Goal: Task Accomplishment & Management: Manage account settings

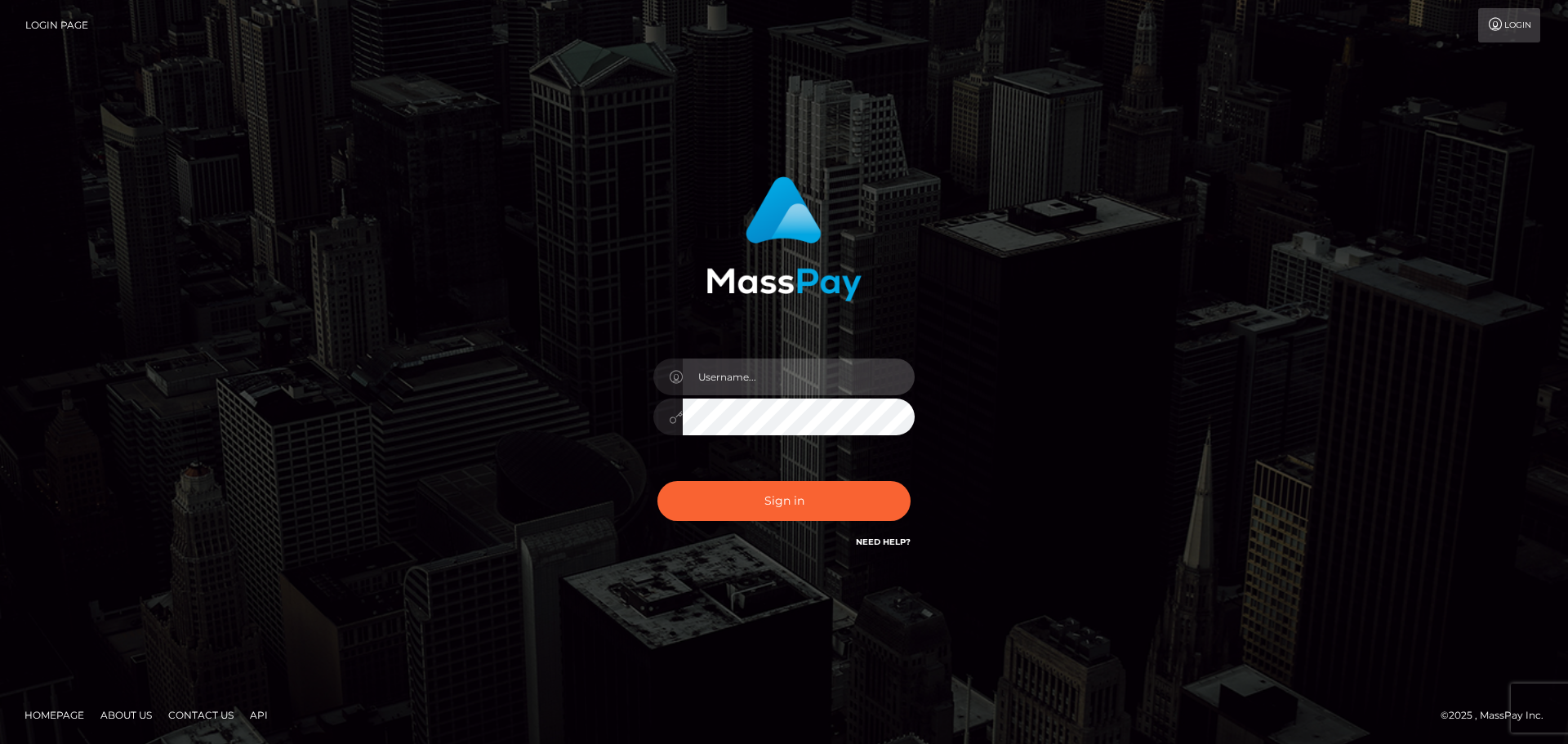
click at [807, 384] on input "text" at bounding box center [799, 376] width 232 height 37
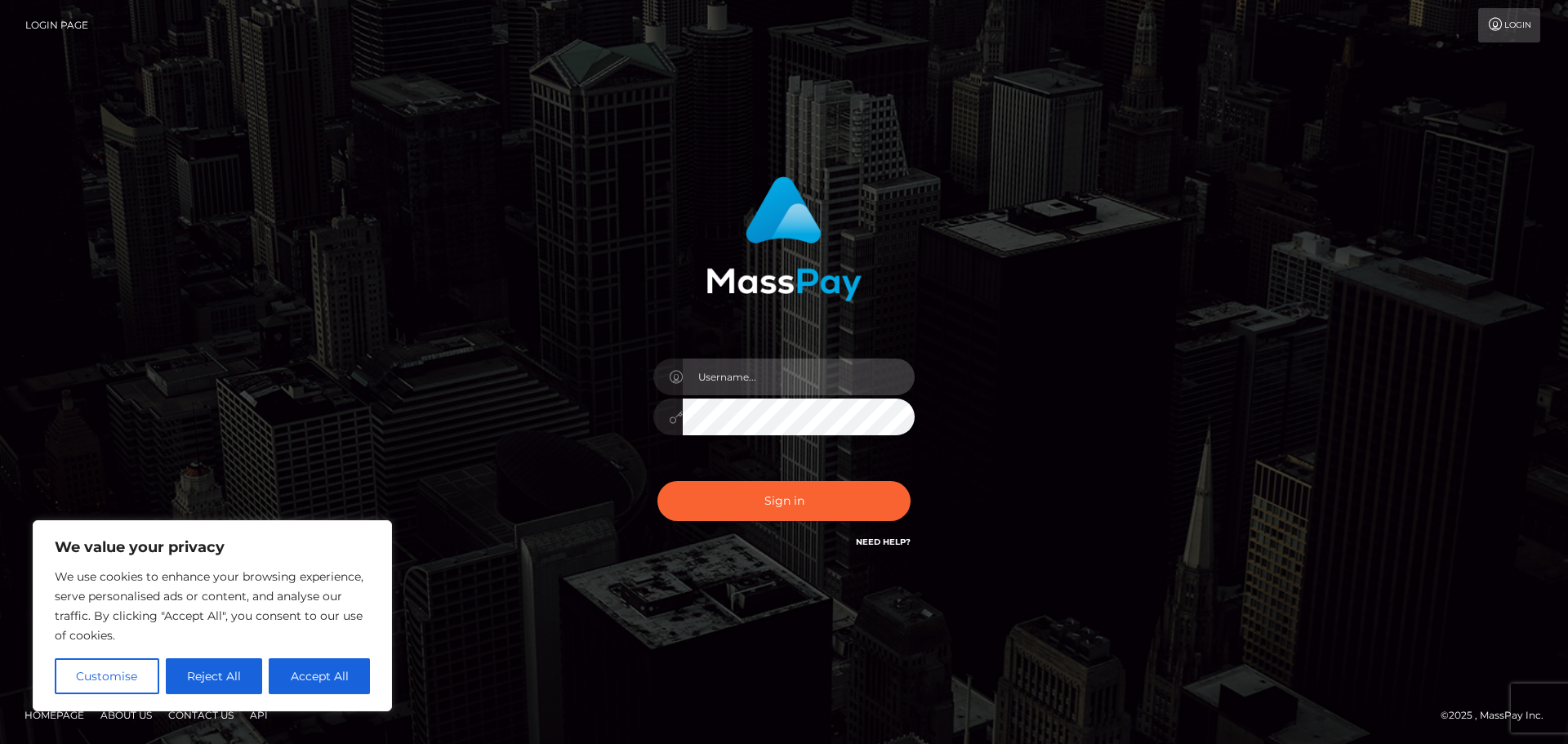
type input "bW9vc2xleWNvdzIwMDZAZ21haWwuY29t"
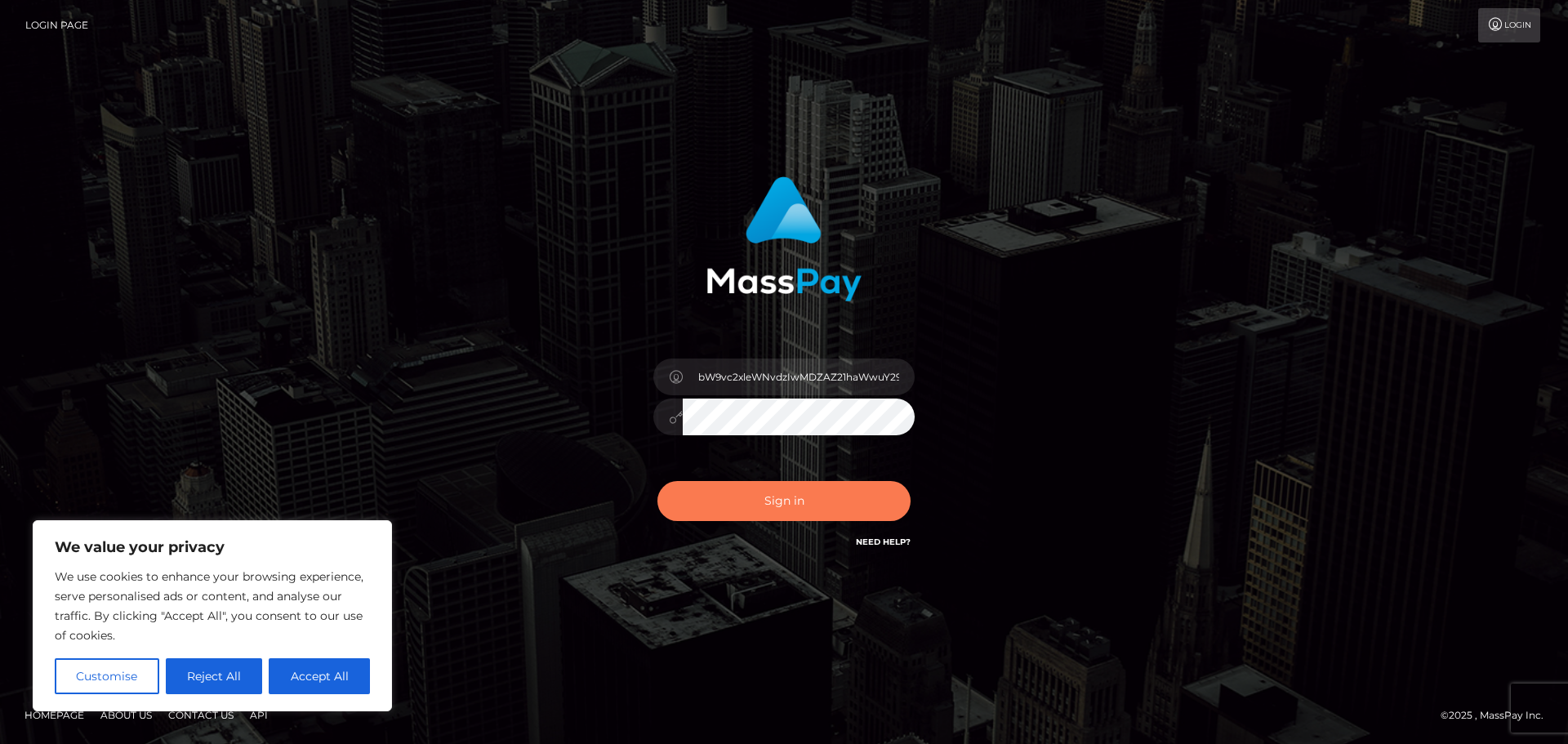
click at [751, 504] on button "Sign in" at bounding box center [784, 501] width 253 height 40
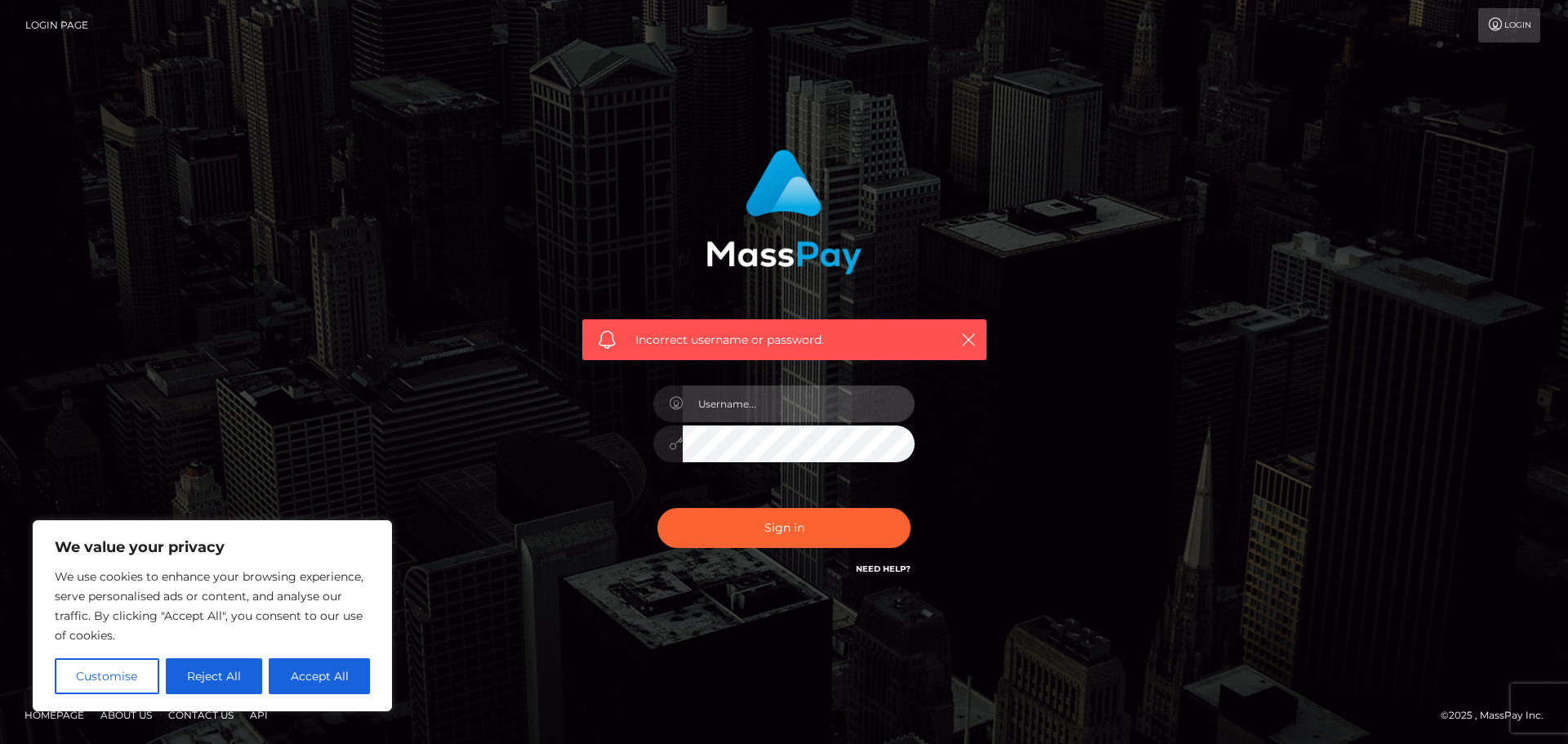
click at [756, 399] on input "text" at bounding box center [799, 404] width 232 height 37
click at [563, 376] on div "Incorrect username or password." at bounding box center [784, 371] width 453 height 469
click at [761, 381] on div at bounding box center [784, 436] width 286 height 125
click at [753, 399] on input "text" at bounding box center [799, 404] width 232 height 37
click at [766, 397] on input "text" at bounding box center [799, 404] width 232 height 37
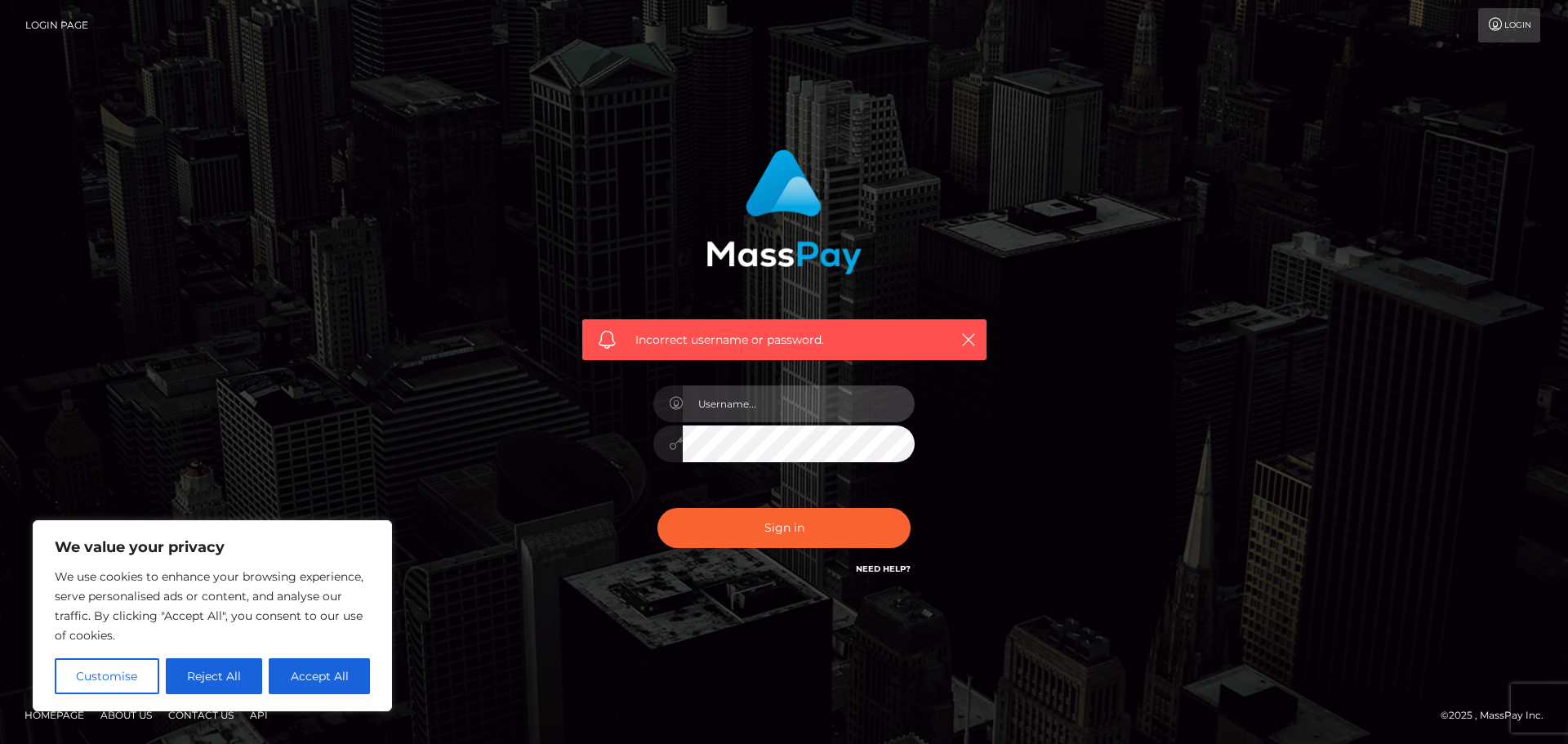
click at [725, 409] on input "text" at bounding box center [799, 404] width 232 height 37
click at [807, 404] on input "bW9vc2xleWNvdzIwMDZAZ21haWwuY29t" at bounding box center [799, 404] width 232 height 37
type input "moosleycow2006"
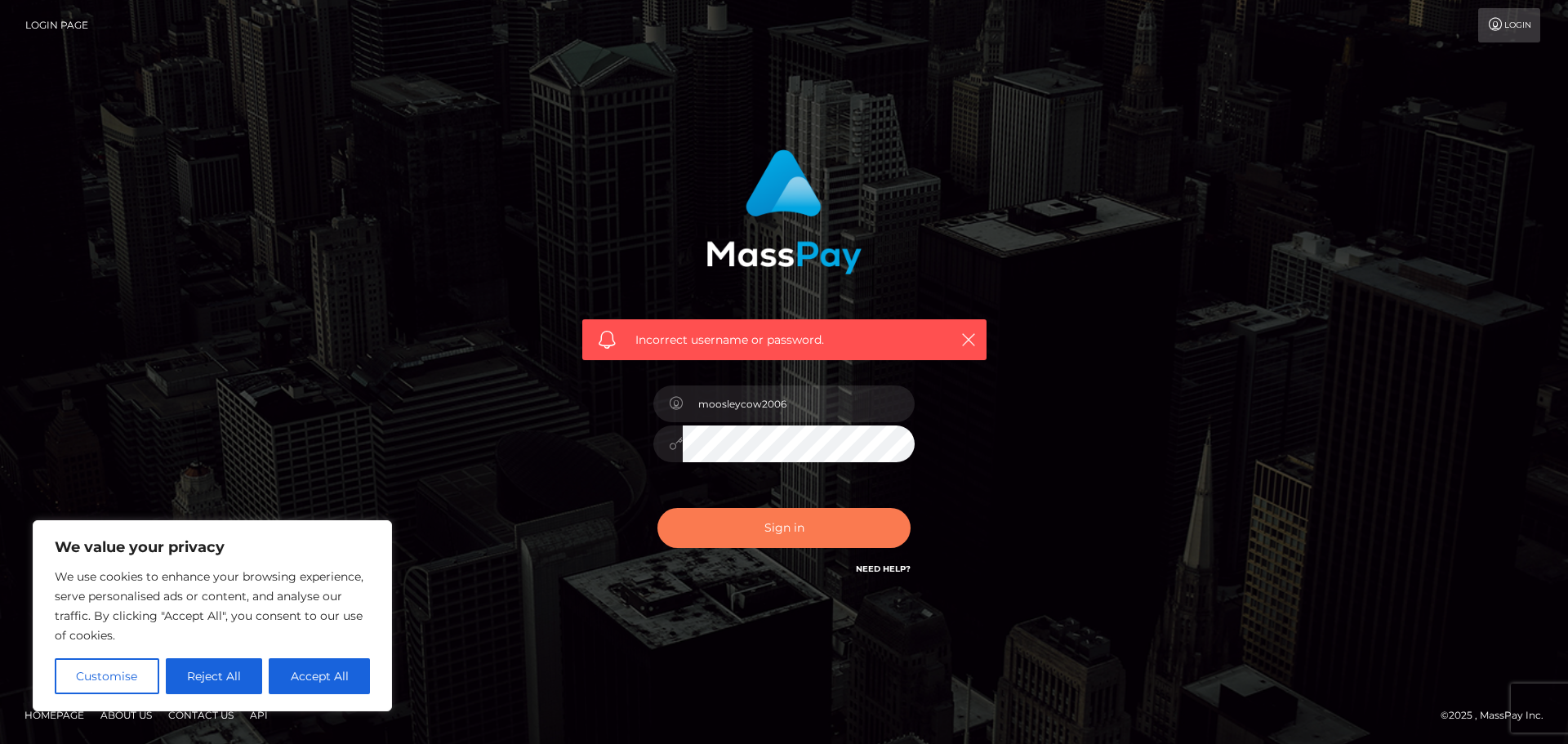
click at [815, 538] on button "Sign in" at bounding box center [784, 528] width 253 height 40
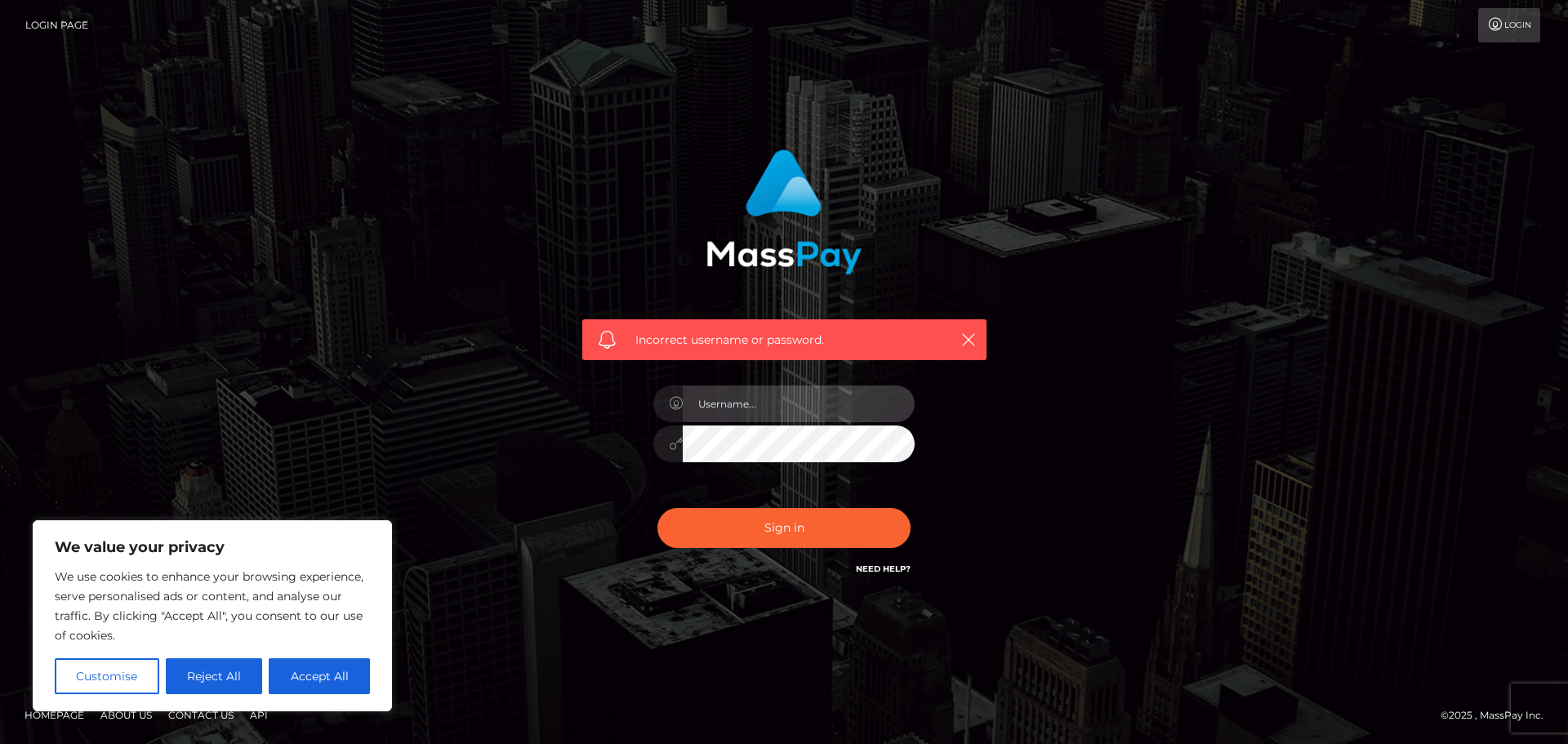
click at [770, 406] on input "text" at bounding box center [799, 404] width 232 height 37
type input "bW9vc2xleWNvdzIwMDZAZ21haWwuY29t"
click at [812, 410] on input "bW9vc2xleWNvdzIwMDZAZ21haWwuY29t" at bounding box center [799, 404] width 232 height 37
type input "moosleycow2006"
click at [657, 508] on button "Sign in" at bounding box center [784, 528] width 253 height 40
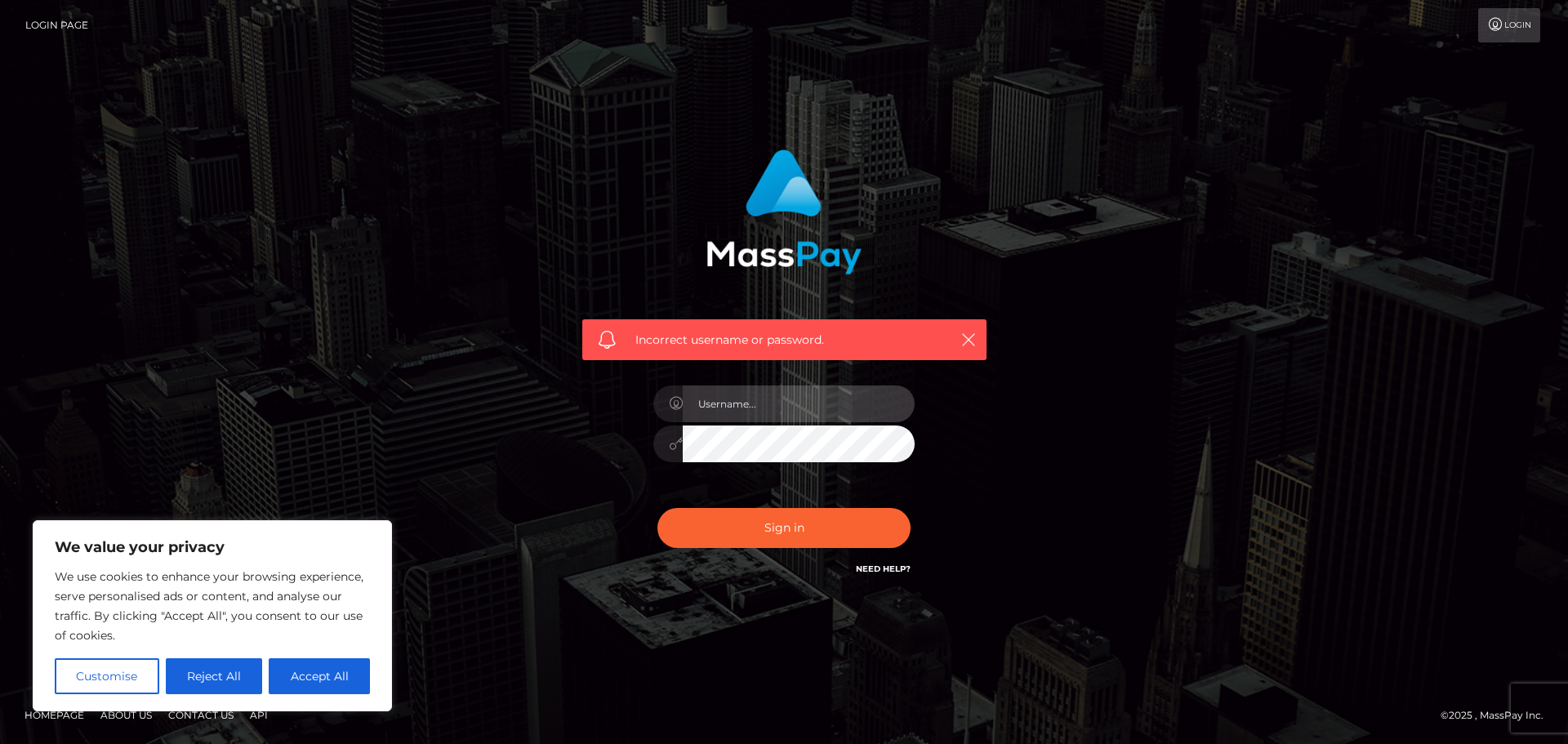
click at [769, 399] on input "text" at bounding box center [799, 404] width 232 height 37
click at [887, 564] on link "Need Help?" at bounding box center [883, 569] width 55 height 10
click at [794, 406] on input "text" at bounding box center [799, 404] width 232 height 37
click at [885, 399] on input "bW9vc2xleWNvdzIwMDZAZ21haWwuY29t" at bounding box center [799, 404] width 232 height 37
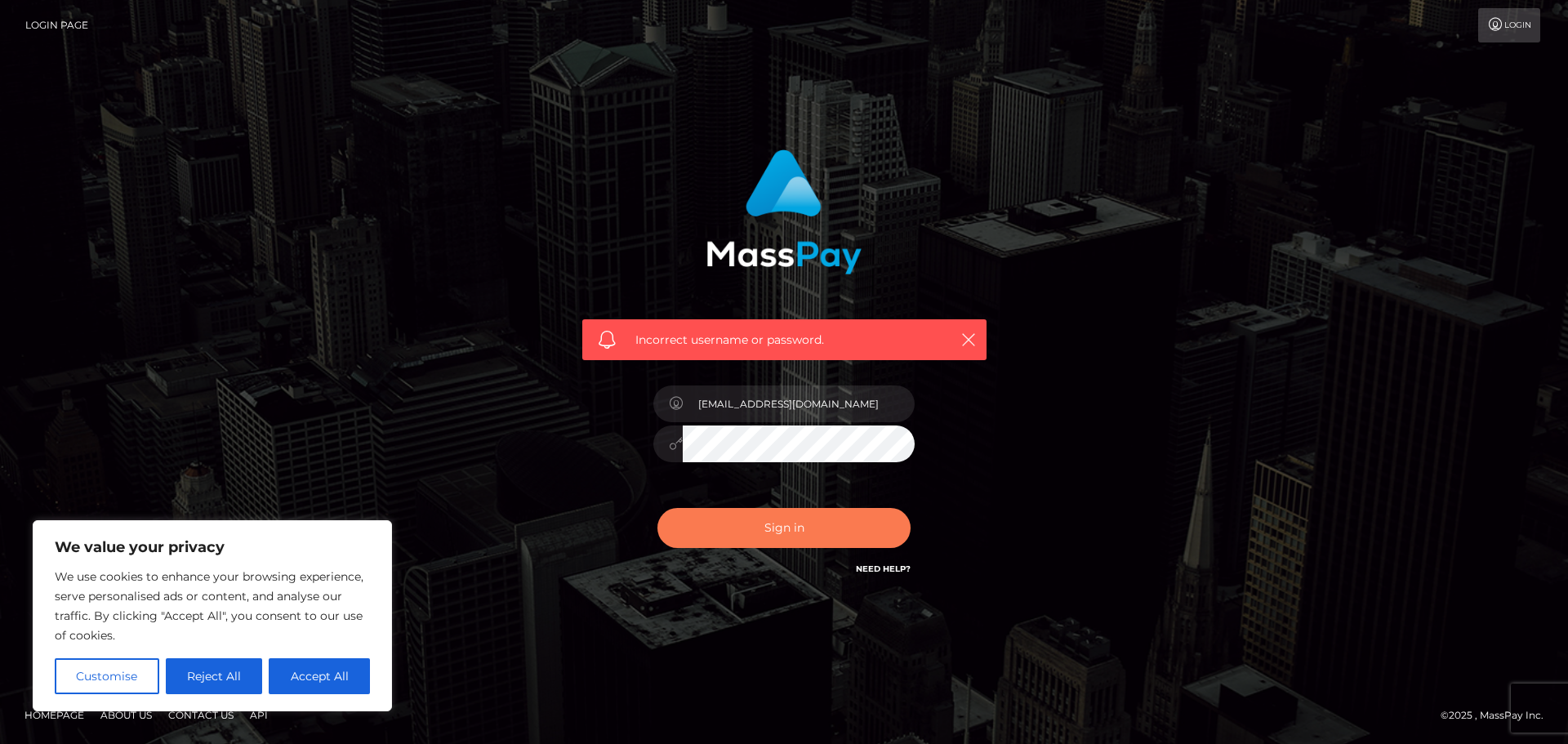
type input "moosleycow2006@gmail.com"
click at [841, 517] on button "Sign in" at bounding box center [784, 528] width 253 height 40
click at [1493, 15] on link "Login" at bounding box center [1509, 26] width 62 height 34
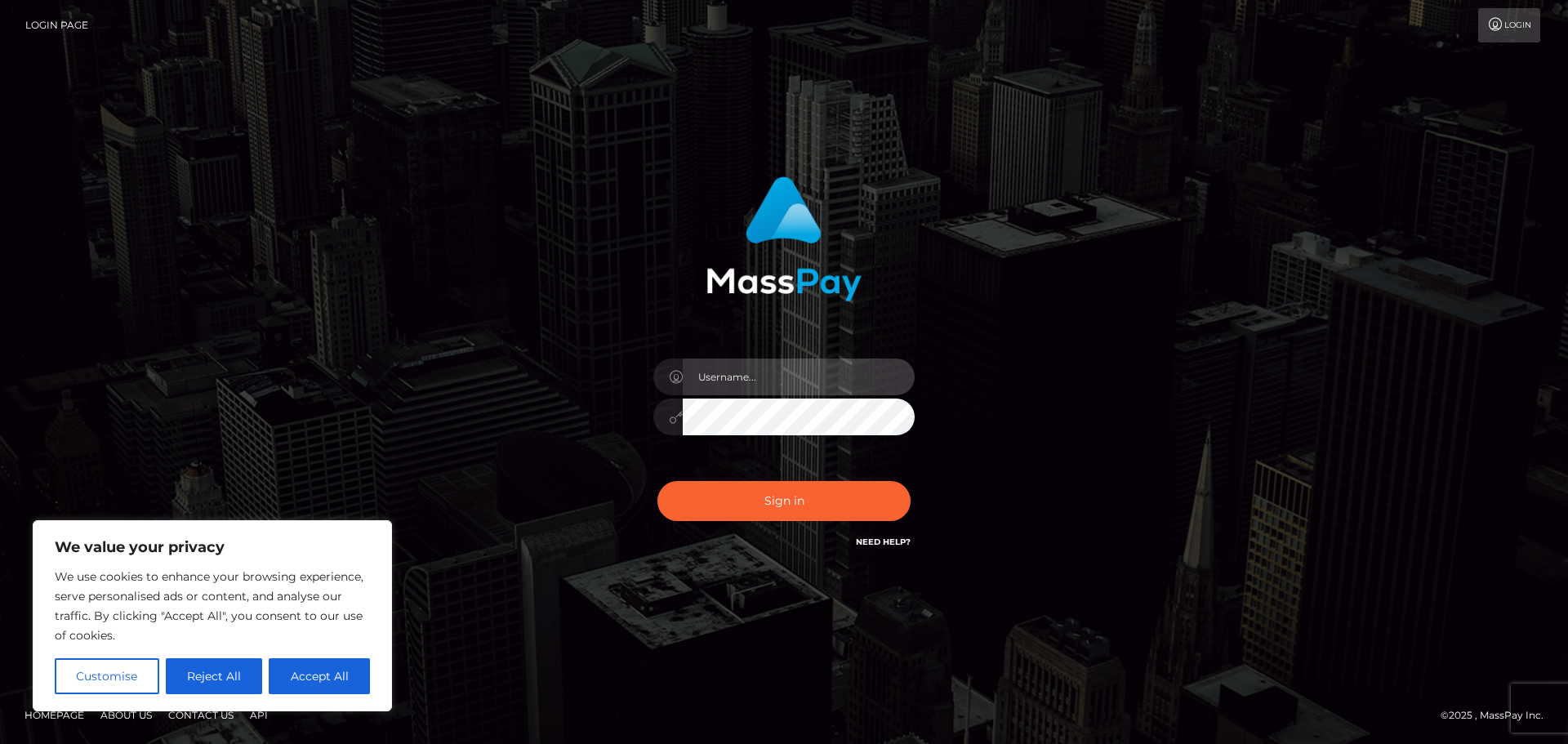
type input "bW9vc2xleWNvdzIwMDZAZ21haWwuY29t"
click at [741, 369] on input "bW9vc2xleWNvdzIwMDZAZ21haWwuY29t" at bounding box center [799, 376] width 232 height 37
click at [801, 381] on input "bW9vc2xleWNvdzIwMDZAZ21haWwuY29t" at bounding box center [799, 376] width 232 height 37
type input "moomerrily"
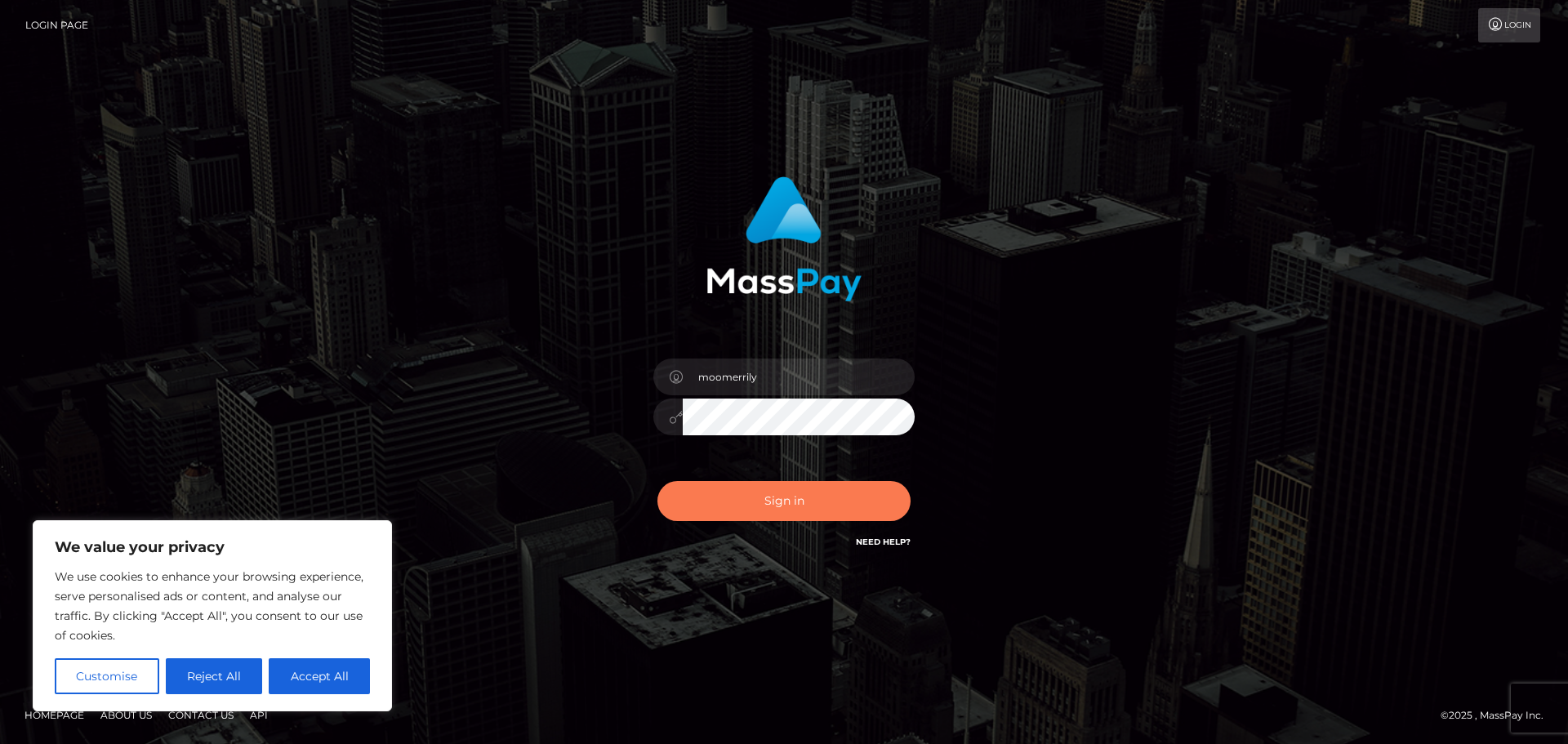
click at [727, 505] on button "Sign in" at bounding box center [784, 501] width 253 height 40
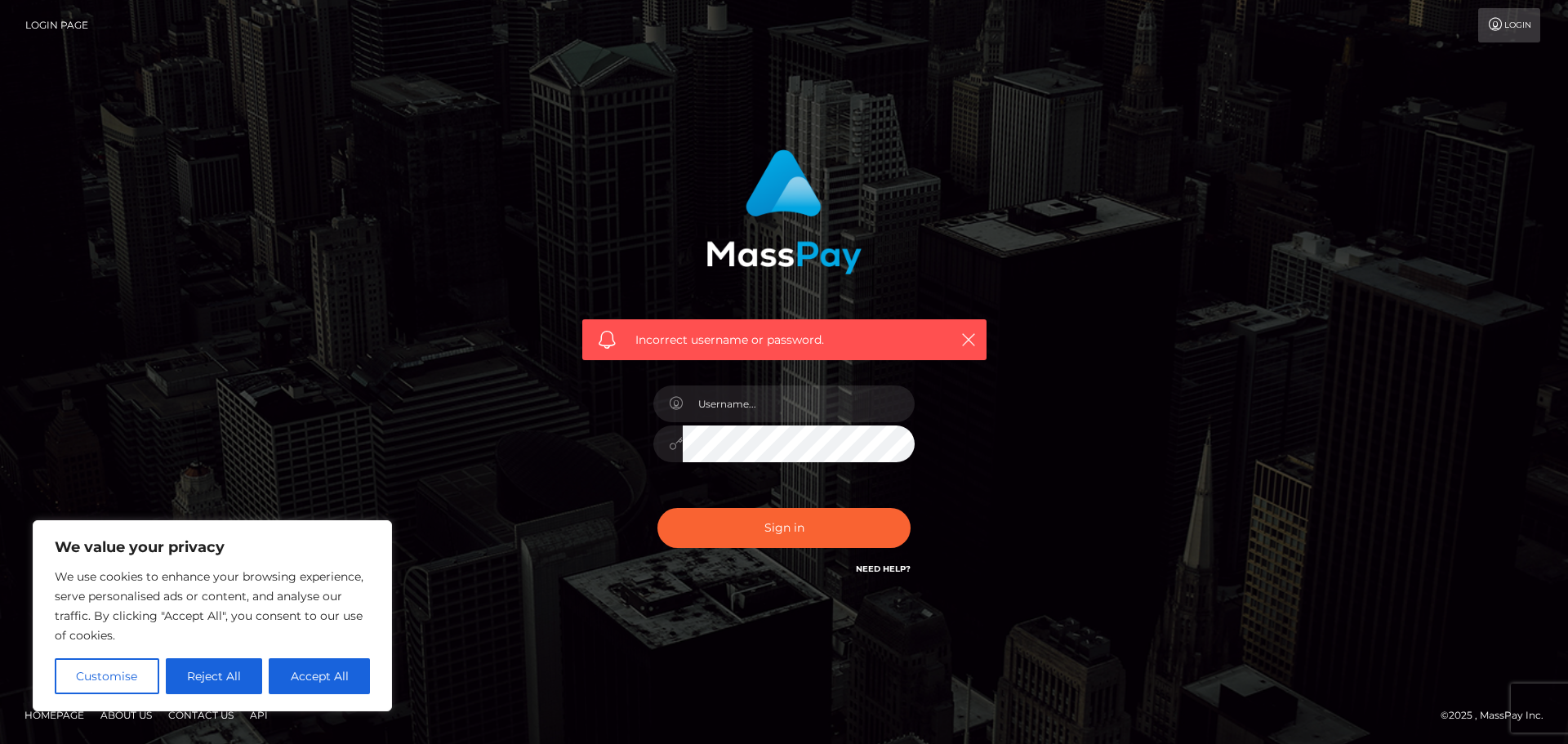
click at [885, 567] on link "Need Help?" at bounding box center [883, 569] width 55 height 10
click at [321, 676] on button "Accept All" at bounding box center [319, 676] width 101 height 36
checkbox input "true"
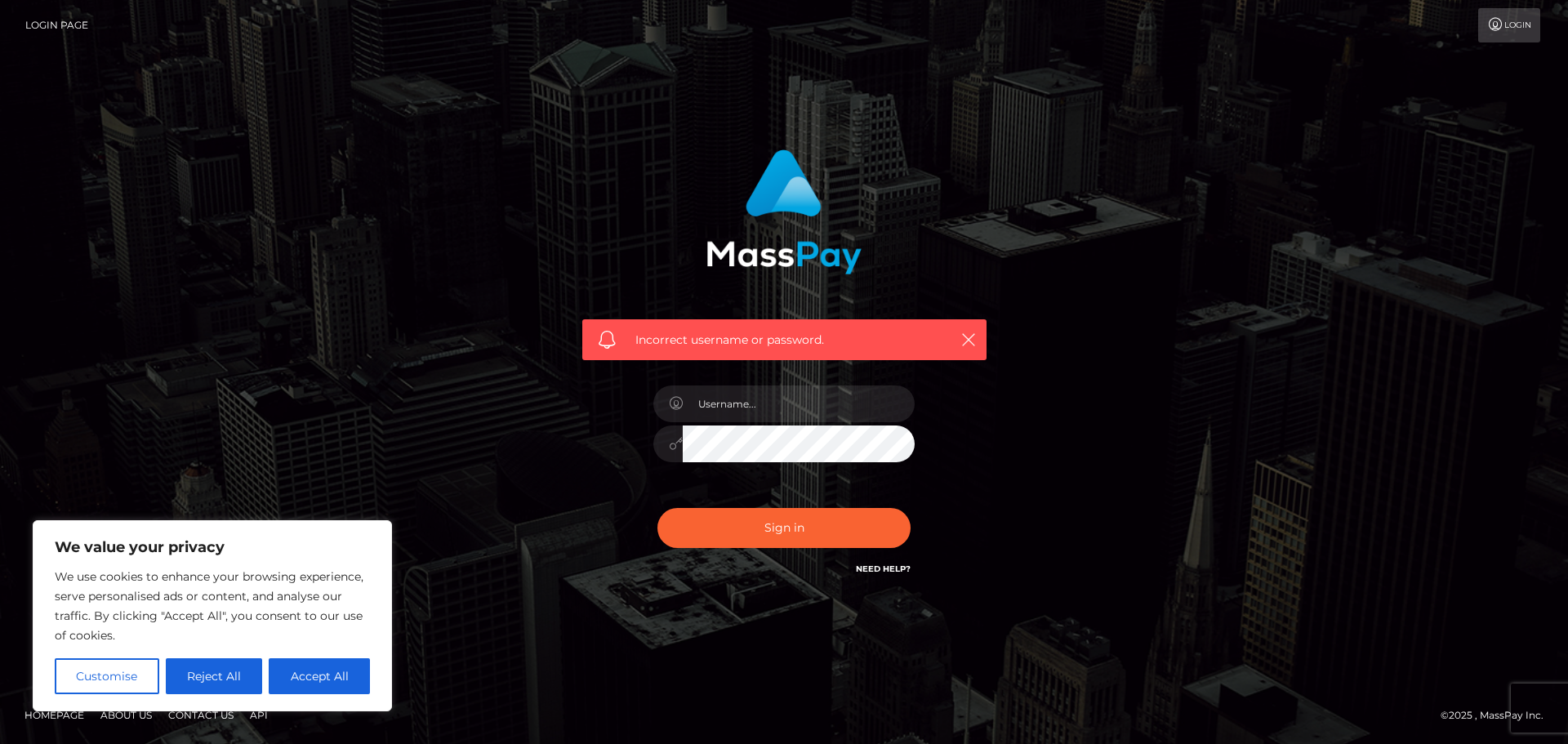
checkbox input "true"
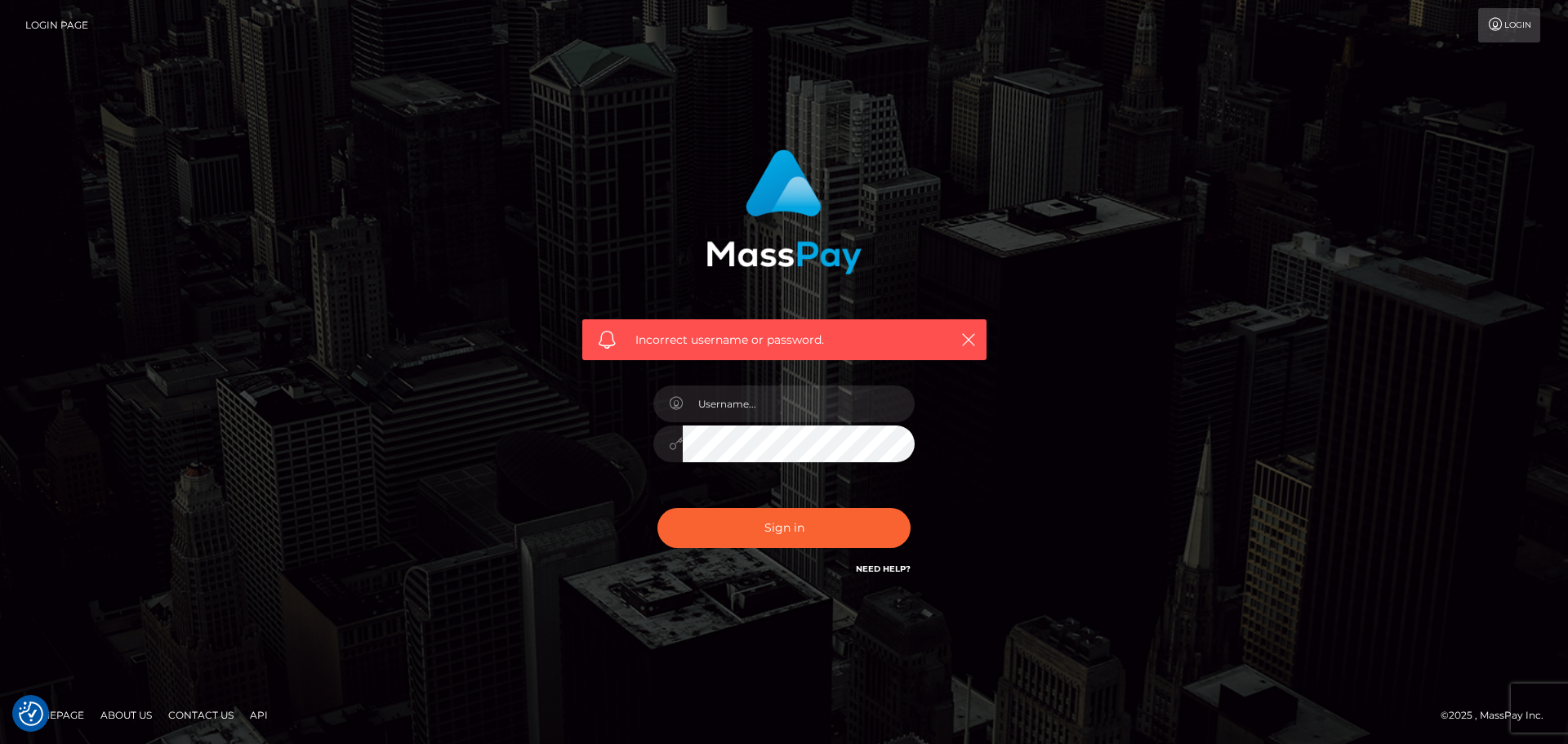
click at [894, 574] on link "Need Help?" at bounding box center [883, 569] width 55 height 10
click at [897, 569] on link "Need Help?" at bounding box center [883, 569] width 55 height 10
click at [887, 573] on link "Need Help?" at bounding box center [883, 569] width 55 height 10
click at [965, 338] on icon "button" at bounding box center [968, 340] width 16 height 16
click at [886, 567] on link "Need Help?" at bounding box center [883, 569] width 55 height 10
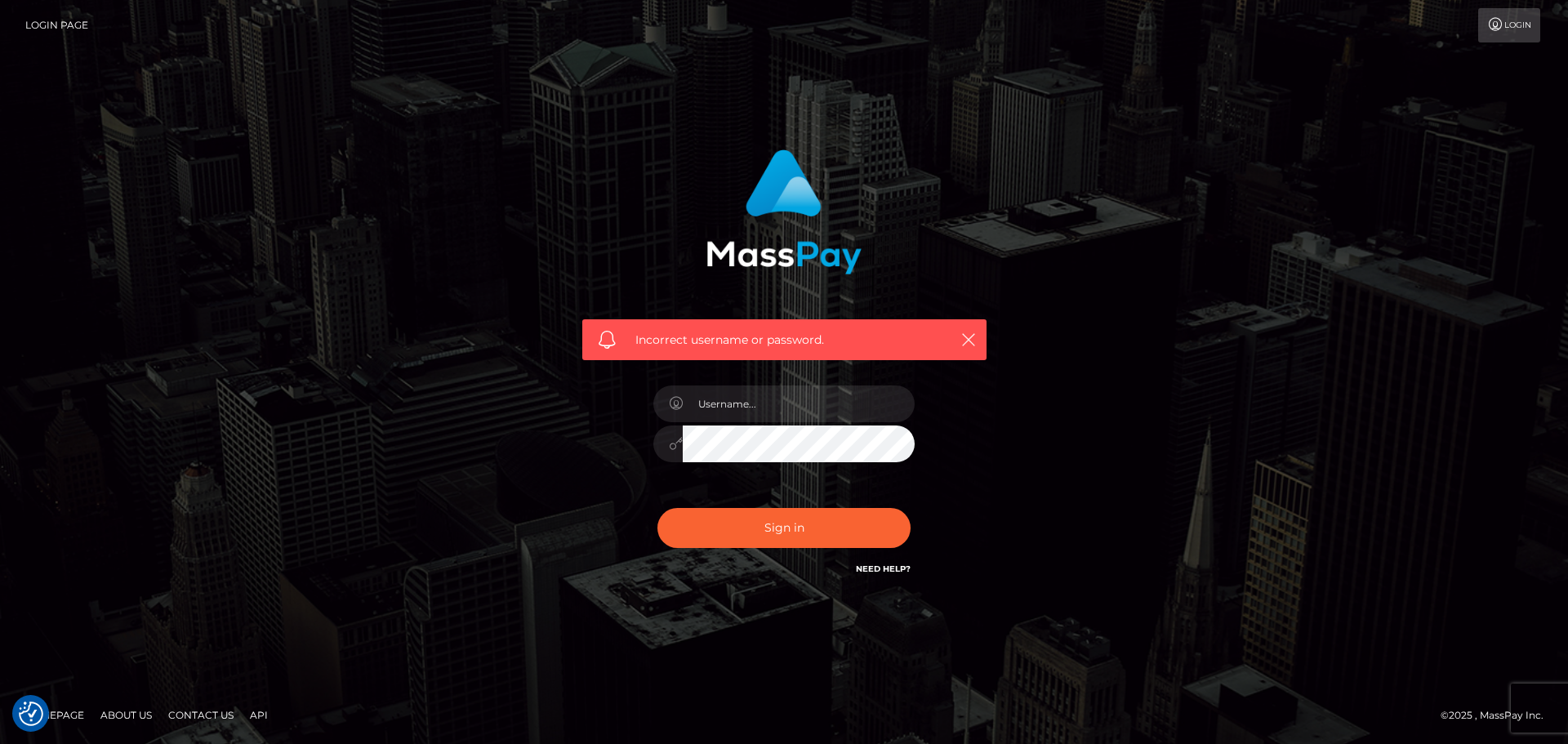
click at [886, 567] on link "Need Help?" at bounding box center [883, 569] width 55 height 10
click at [1508, 15] on link "Login" at bounding box center [1509, 26] width 62 height 34
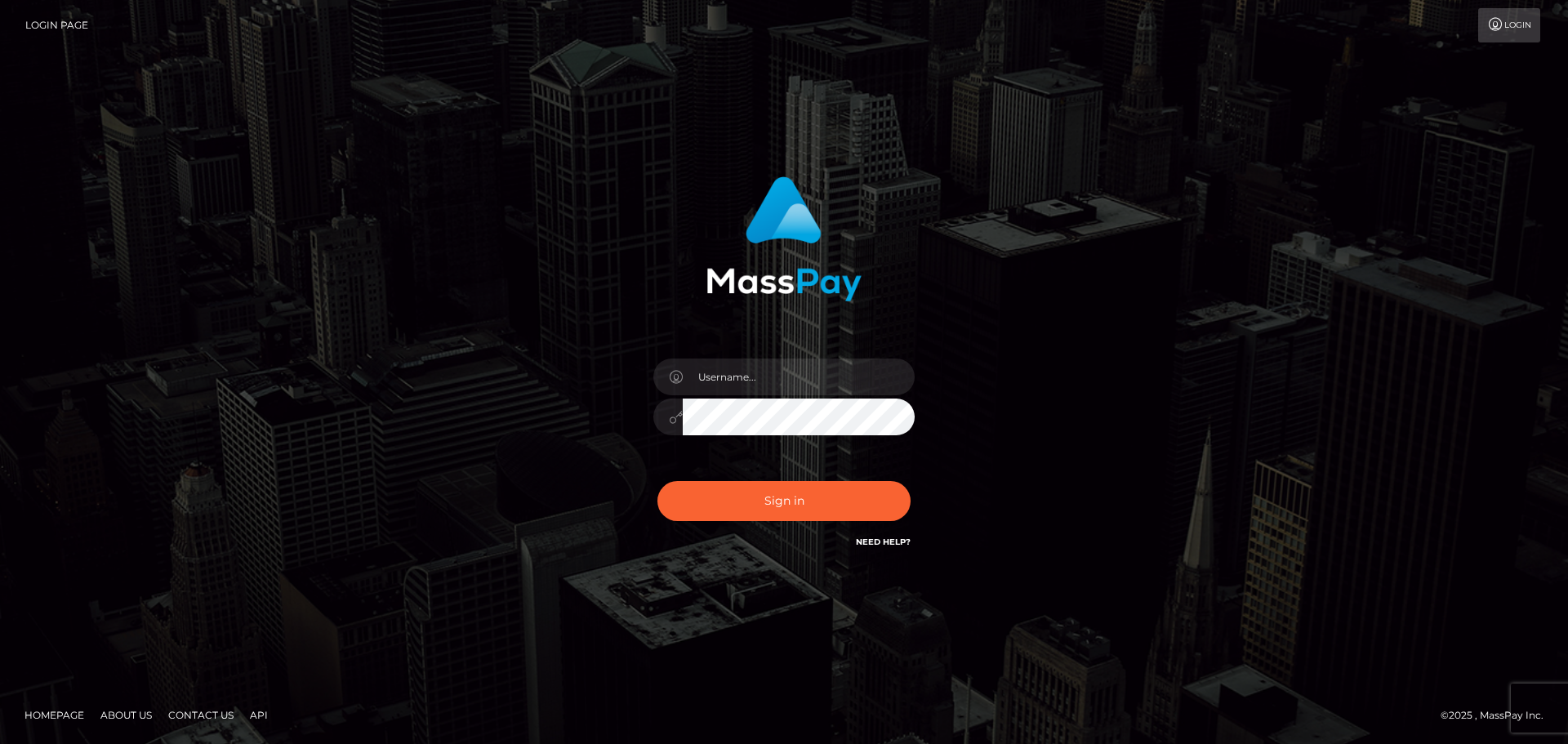
click at [881, 541] on link "Need Help?" at bounding box center [883, 542] width 55 height 10
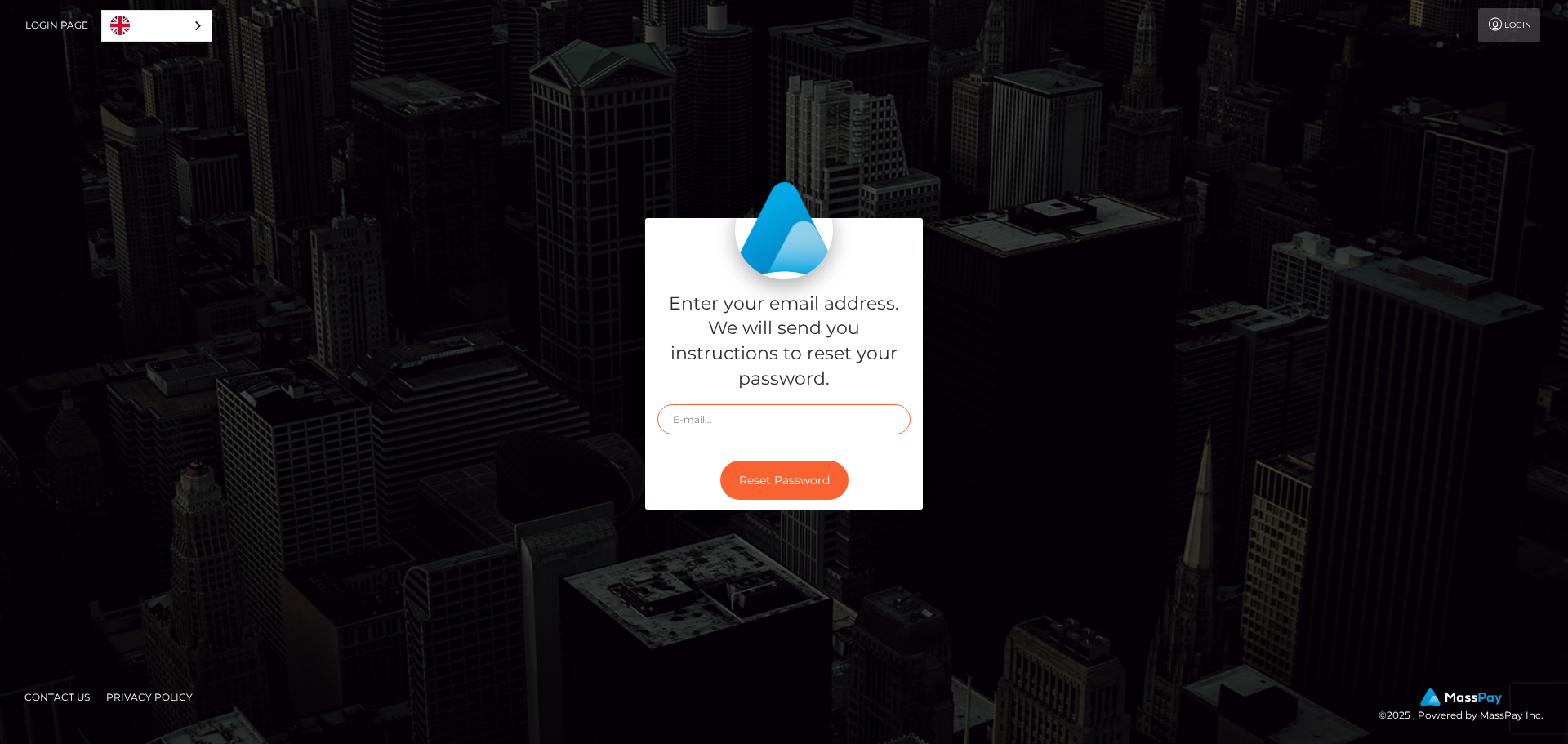
click at [739, 410] on input "text" at bounding box center [784, 419] width 253 height 30
type input "[EMAIL_ADDRESS][DOMAIN_NAME]"
click at [557, 399] on div "Enter your email address. We will send you instructions to reset your password.…" at bounding box center [784, 372] width 931 height 309
click at [197, 23] on div "English" at bounding box center [156, 25] width 111 height 32
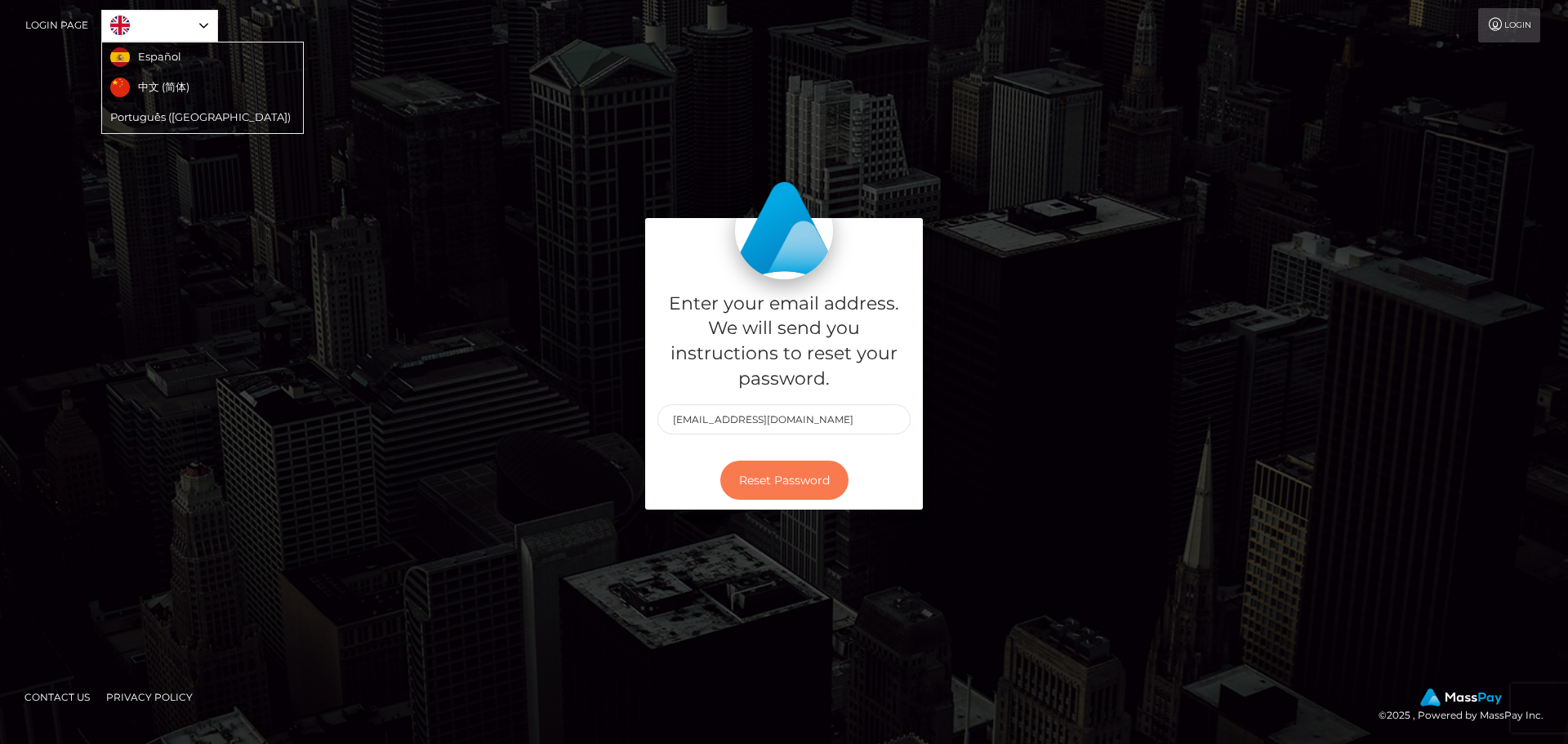
drag, startPoint x: 416, startPoint y: 347, endPoint x: 739, endPoint y: 474, distance: 347.1
click at [419, 347] on div "Enter your email address. We will send you instructions to reset your password.…" at bounding box center [784, 372] width 931 height 309
click at [781, 473] on button "Reset Password" at bounding box center [785, 481] width 128 height 40
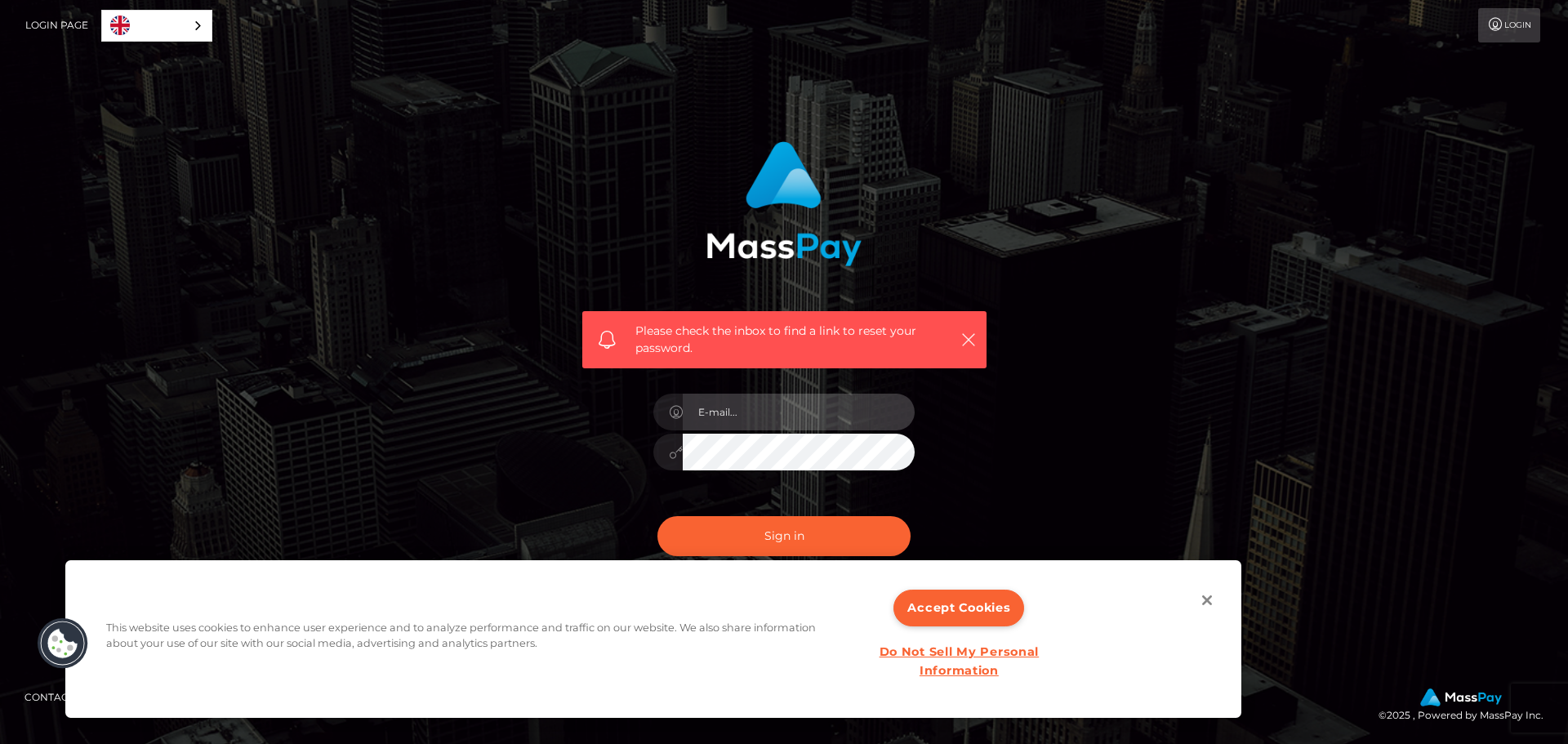
type input "bW9vc2xleWNvdzIwMDZAZ21haWwuY29t"
click at [1209, 597] on button "Close" at bounding box center [1207, 600] width 36 height 36
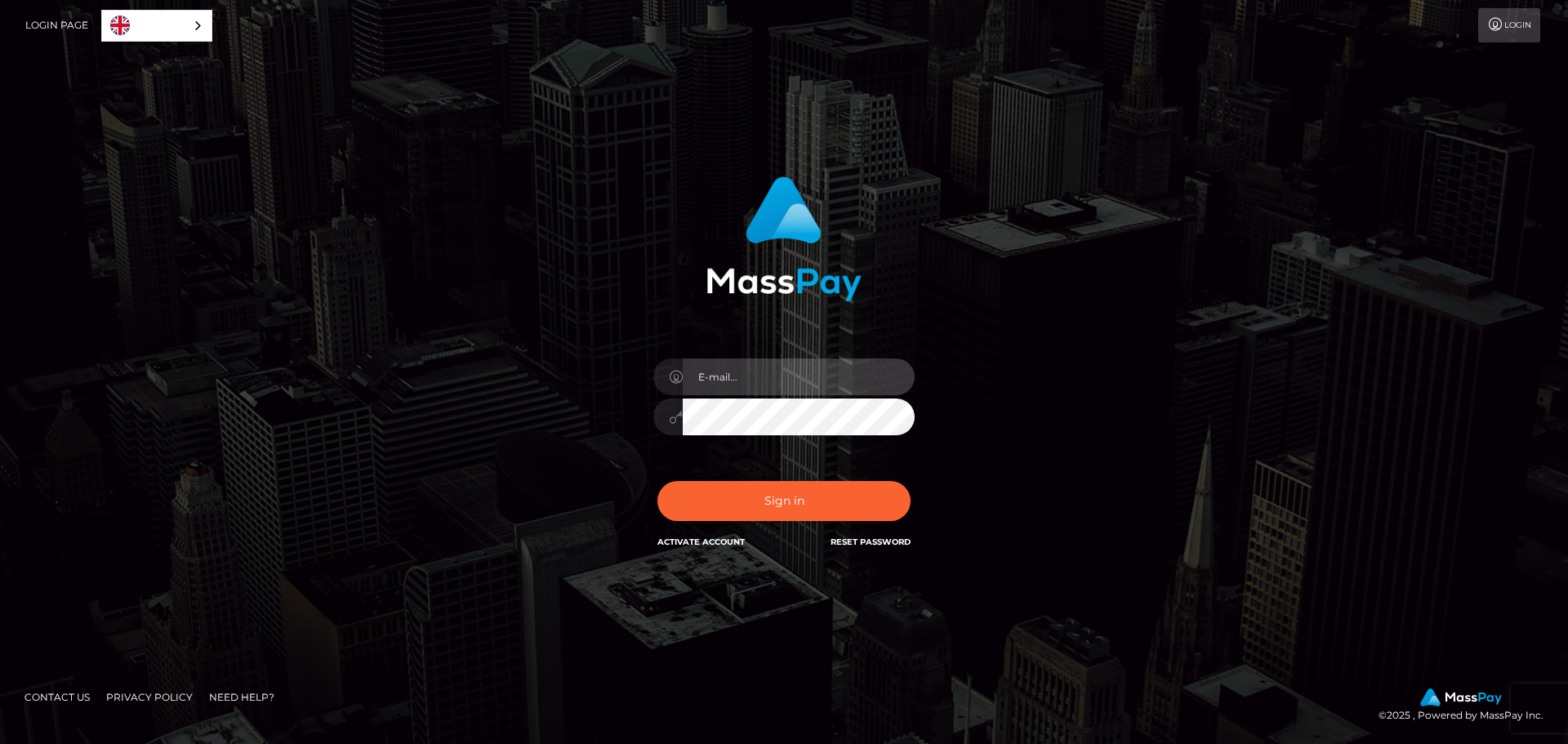
type input "bW9vc2xleWNvdzIwMDZAZ21haWwuY29t"
click at [774, 388] on input "bW9vc2xleWNvdzIwMDZAZ21haWwuY29t" at bounding box center [799, 376] width 232 height 37
type input "[EMAIL_ADDRESS][DOMAIN_NAME]"
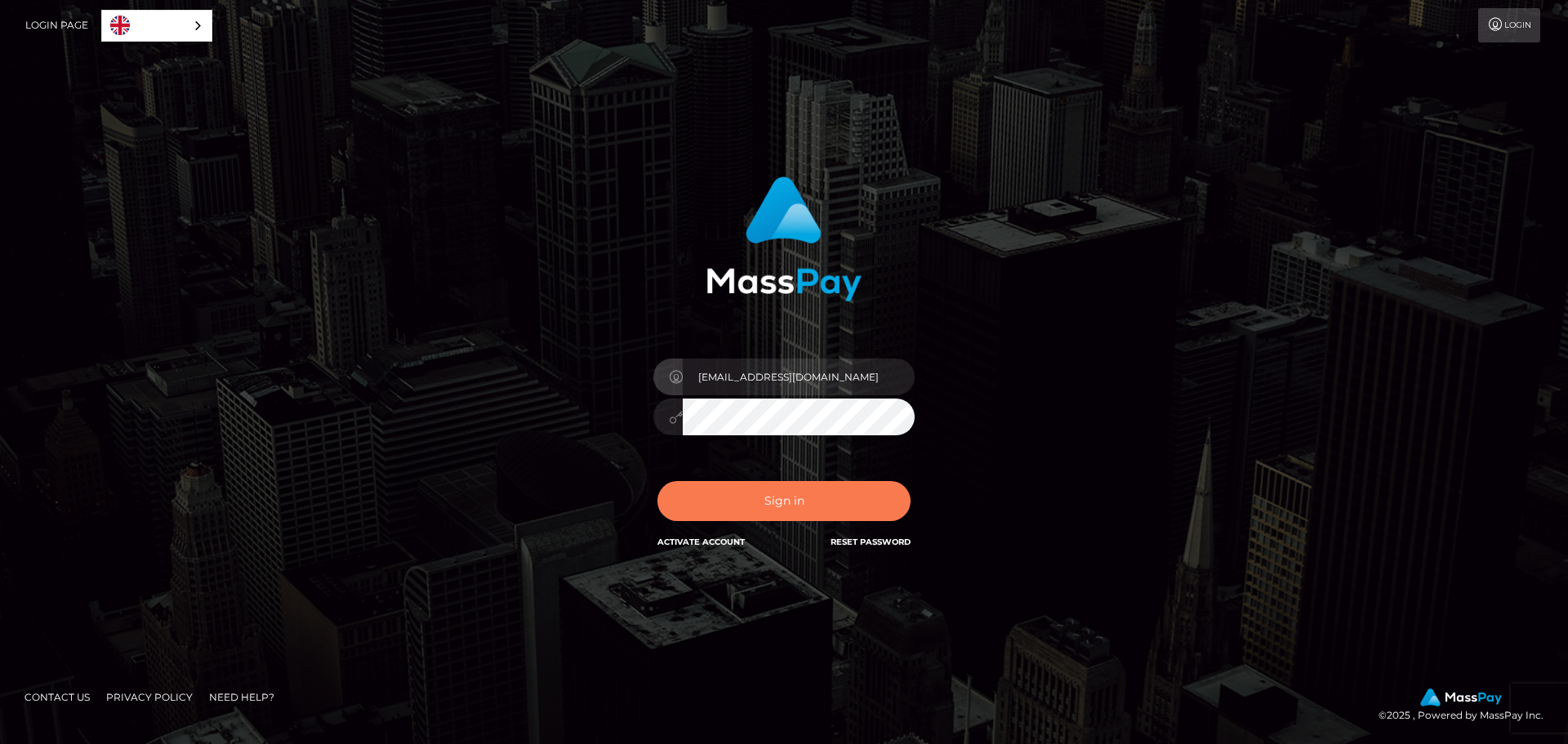
click at [757, 498] on button "Sign in" at bounding box center [784, 501] width 253 height 40
